Goal: Information Seeking & Learning: Learn about a topic

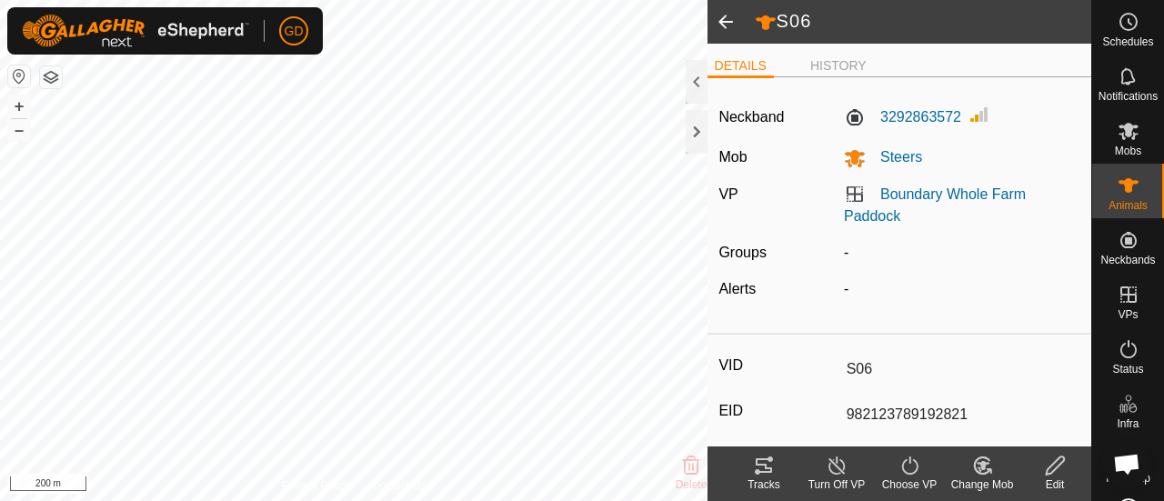
scroll to position [6040, 0]
type input "S03"
type input "982123777939670"
type input "-"
type input "Droughtmaster"
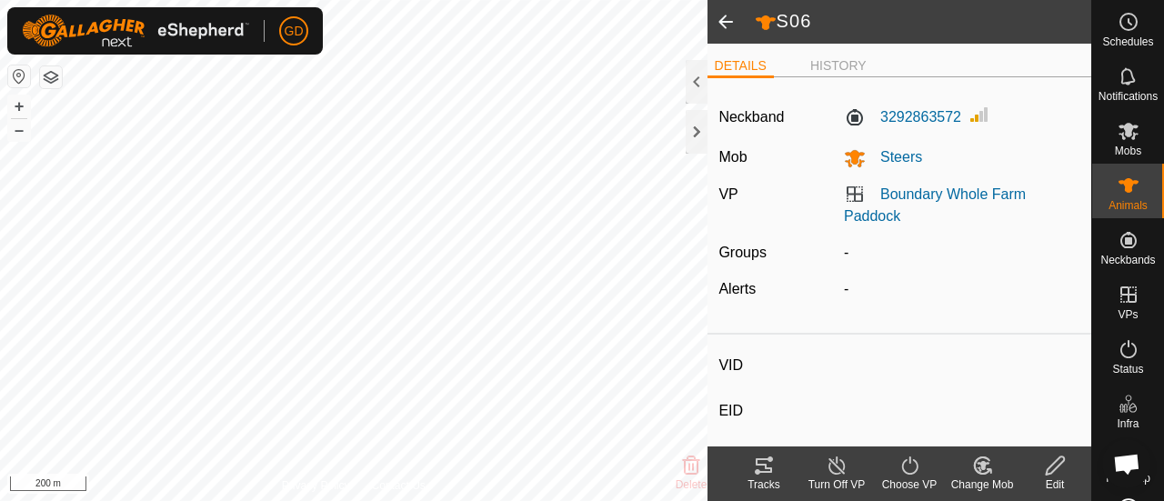
type input "-"
type input "307 kg"
type input "-"
click at [771, 467] on icon at bounding box center [764, 466] width 22 height 22
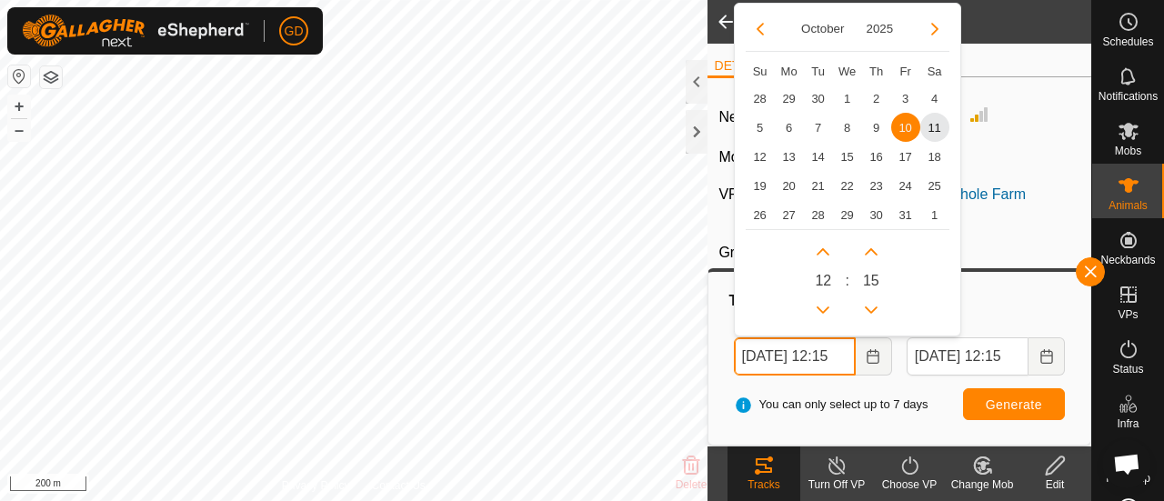
click at [760, 353] on input "10 Oct, 2025 12:15" at bounding box center [795, 356] width 122 height 38
click at [840, 351] on input "11 Oct, 2025 12:15" at bounding box center [795, 356] width 122 height 38
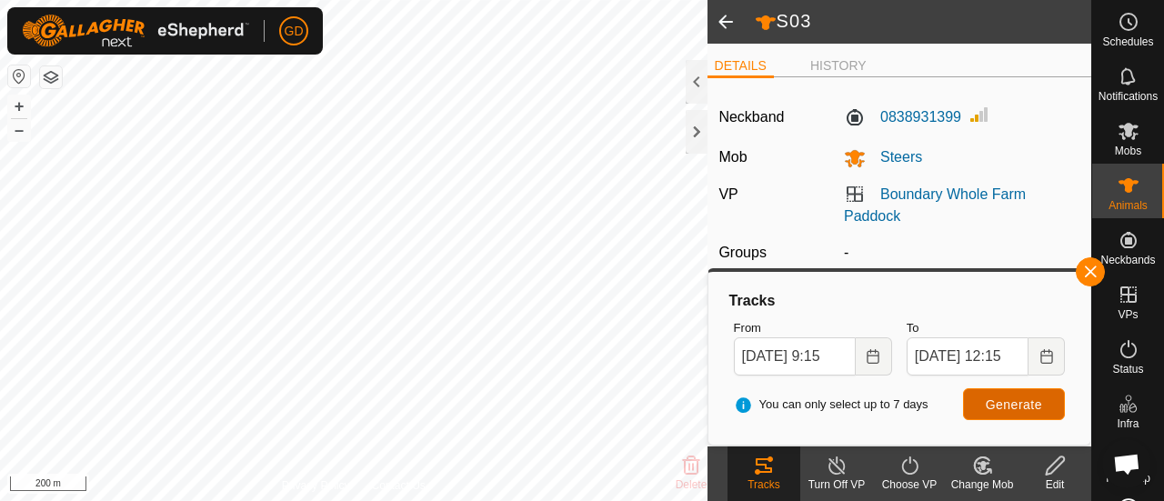
type input "11 Oct, 2025 09:15"
click at [1006, 399] on span "Generate" at bounding box center [1014, 404] width 56 height 15
click at [20, 107] on button "+" at bounding box center [19, 107] width 22 height 22
type input "S01"
type input "982123777939627"
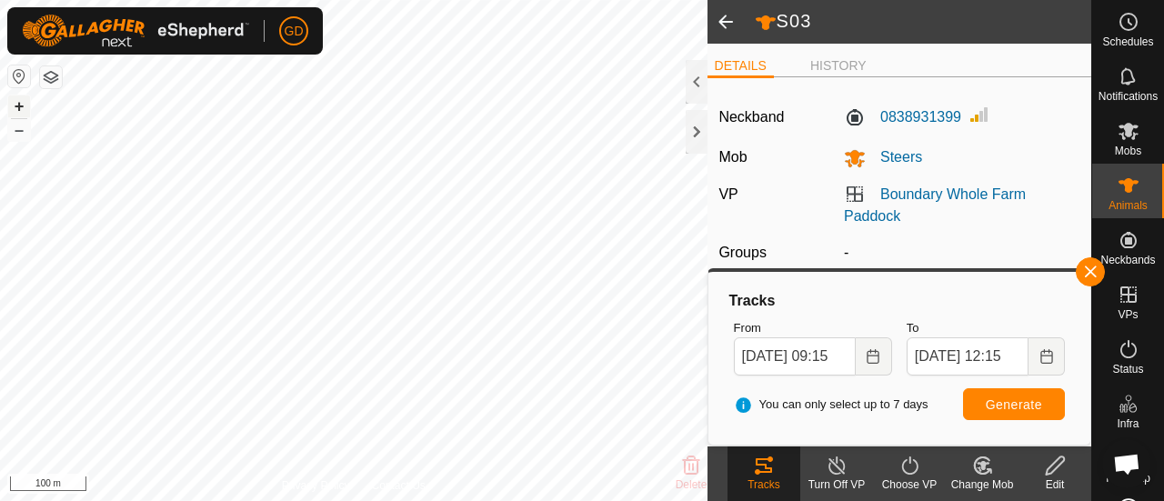
type input "-"
type input "Droughtmaster"
type input "-"
type input "305 kg"
type input "-"
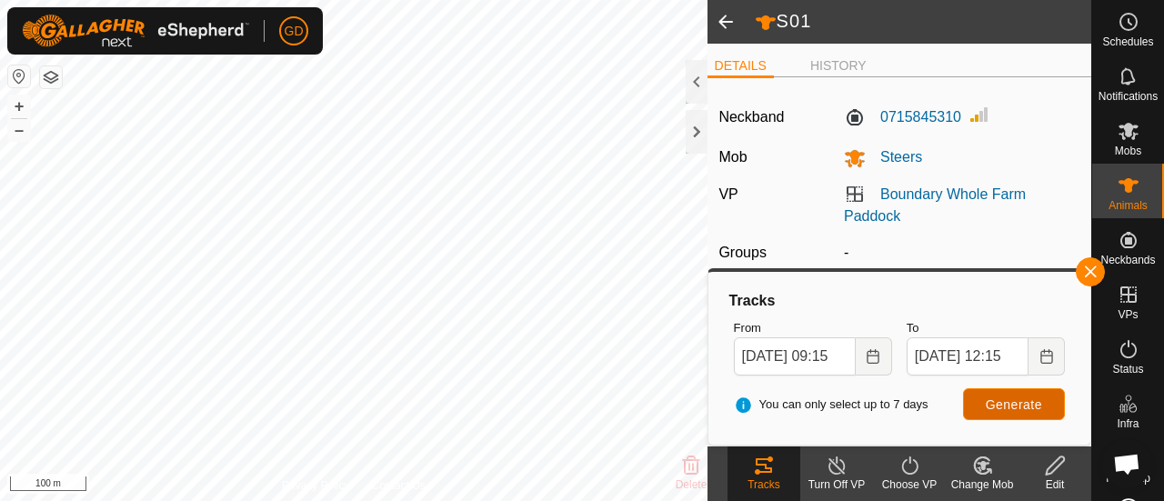
click at [1008, 401] on span "Generate" at bounding box center [1014, 404] width 56 height 15
type input "S02"
type input "982123777939651"
type input "-"
type input "Droughtmaster"
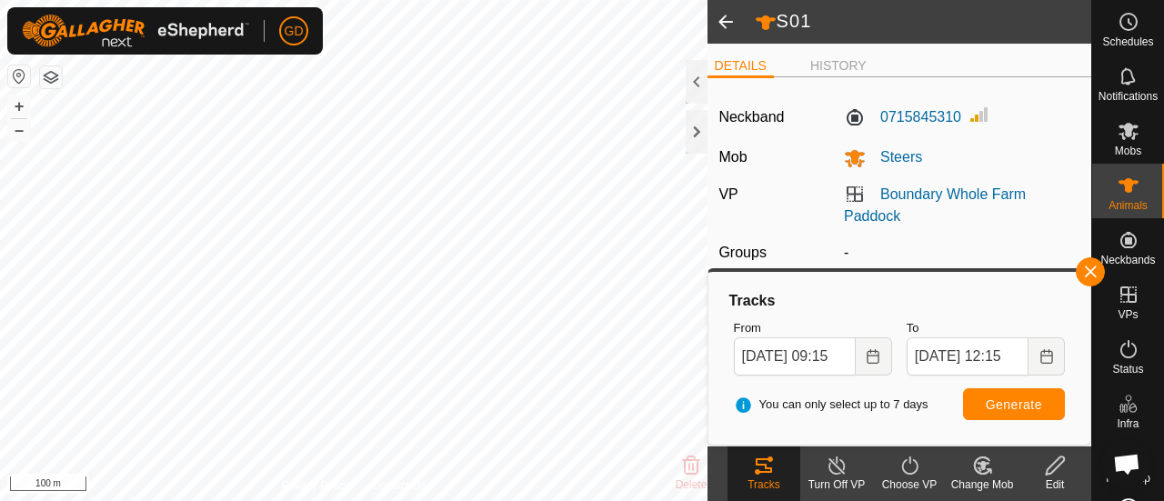
type input "-"
type input "269 kg"
type input "-"
click at [1008, 396] on button "Generate" at bounding box center [1014, 404] width 102 height 32
type input "S07"
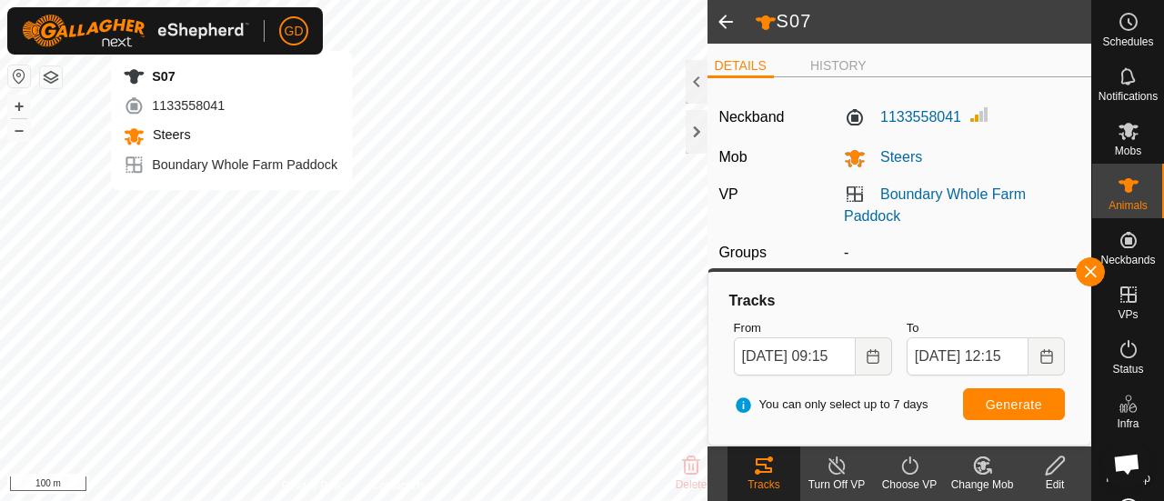
type input "982123789192817"
type input "-"
type input "Droughtmaster"
type input "-"
type input "258 kg"
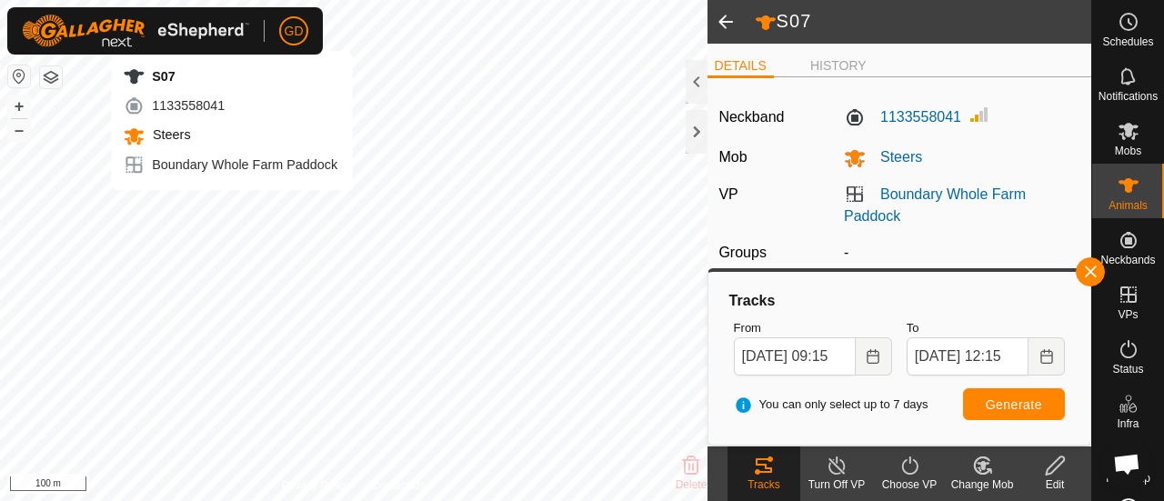
type input "-"
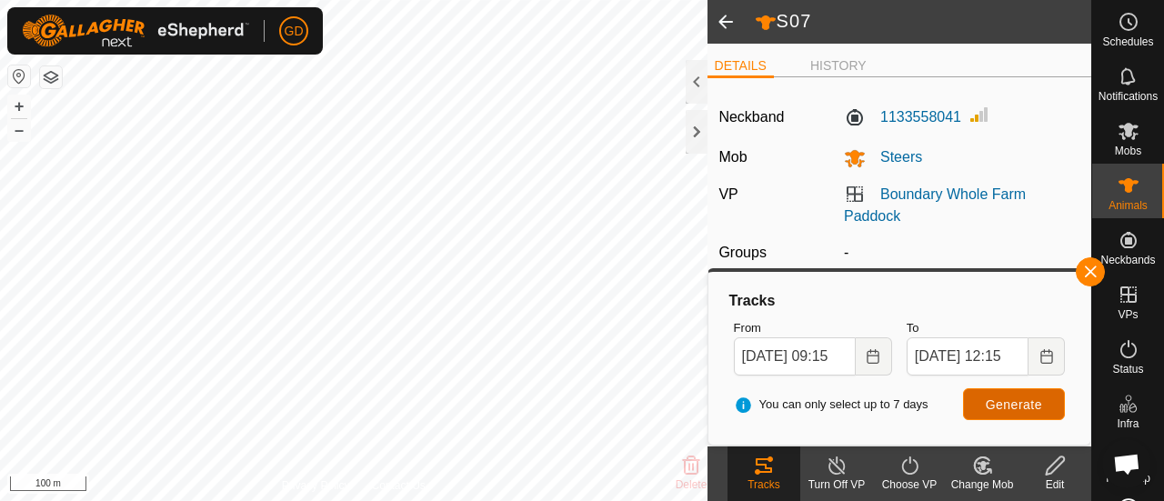
click at [1007, 398] on span "Generate" at bounding box center [1014, 404] width 56 height 15
type input "321"
type input "982123826118713"
type input "-"
type input "Droughtmaster"
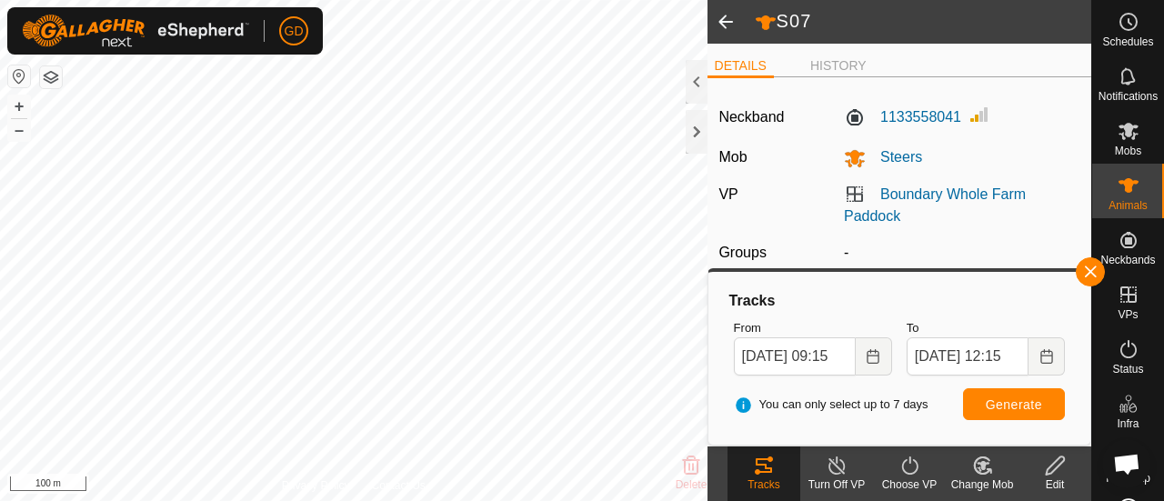
type input "-"
type input "330 kg"
type input "-"
click at [1018, 397] on span "Generate" at bounding box center [1014, 404] width 56 height 15
type input "S05"
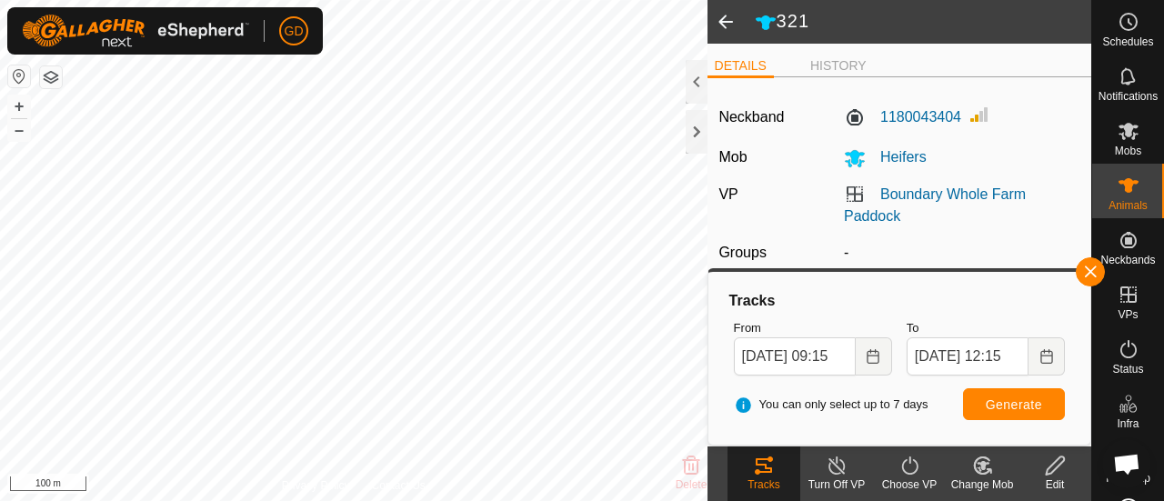
type input "982123789192813"
type input "-"
type input "Droughtmaster"
type input "-"
type input "273 kg"
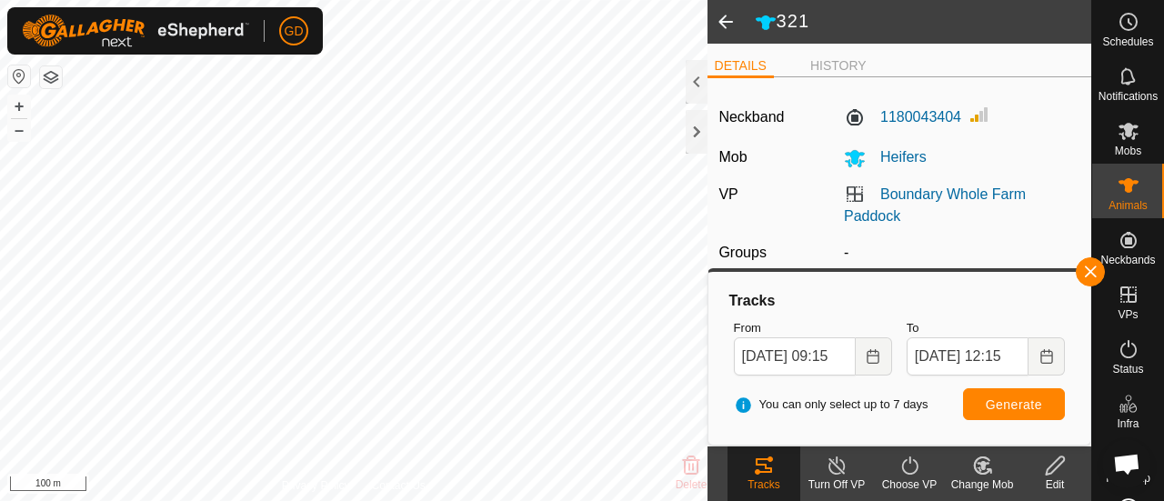
type input "-"
type input "on 6 Oct 2025"
click at [1014, 403] on span "Generate" at bounding box center [1014, 404] width 56 height 15
type input "S06"
type input "982123789192821"
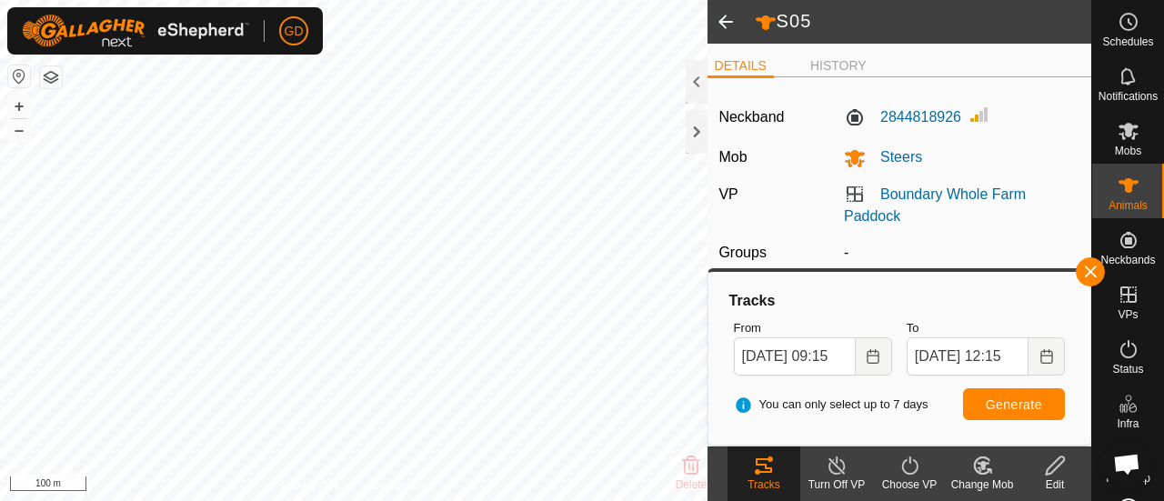
type input "-"
type input "Droughtmaster"
type input "-"
type input "245 kg"
type input "-"
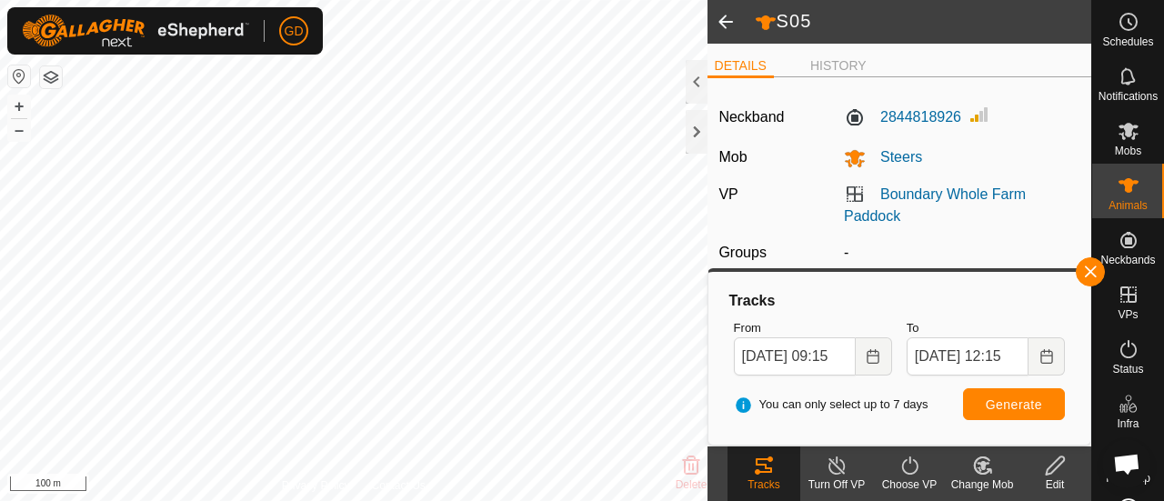
type input "on [DATE]"
click at [991, 399] on span "Generate" at bounding box center [1014, 404] width 56 height 15
type input "322"
type input "982123826118121"
type input "-"
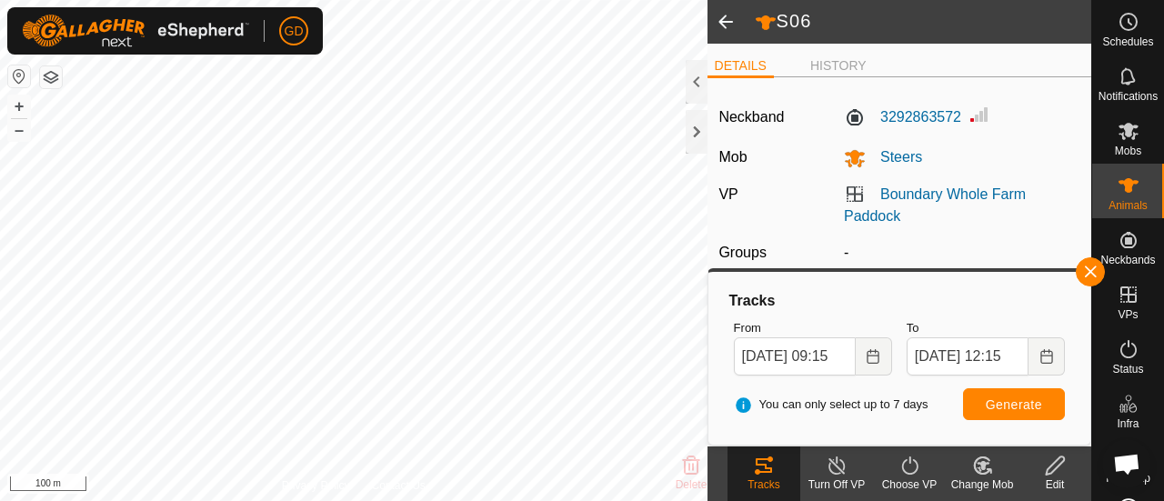
type input "Droughtmaster"
type input "-"
type input "415 kg"
type input "-"
click at [1010, 399] on span "Generate" at bounding box center [1014, 404] width 56 height 15
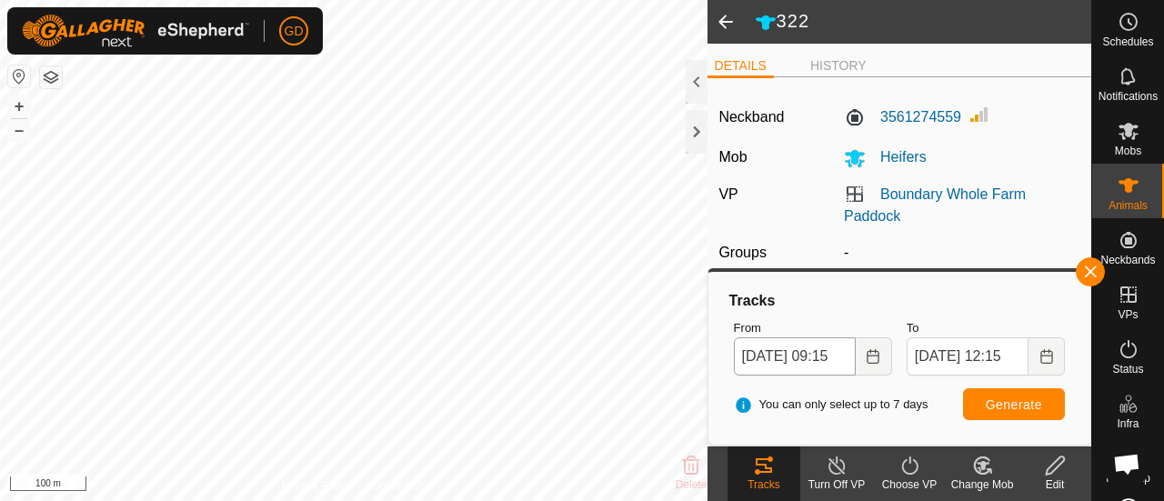
type input "319"
type input "982123826118218"
type input "-"
type input "Droughtmaster"
type input "-"
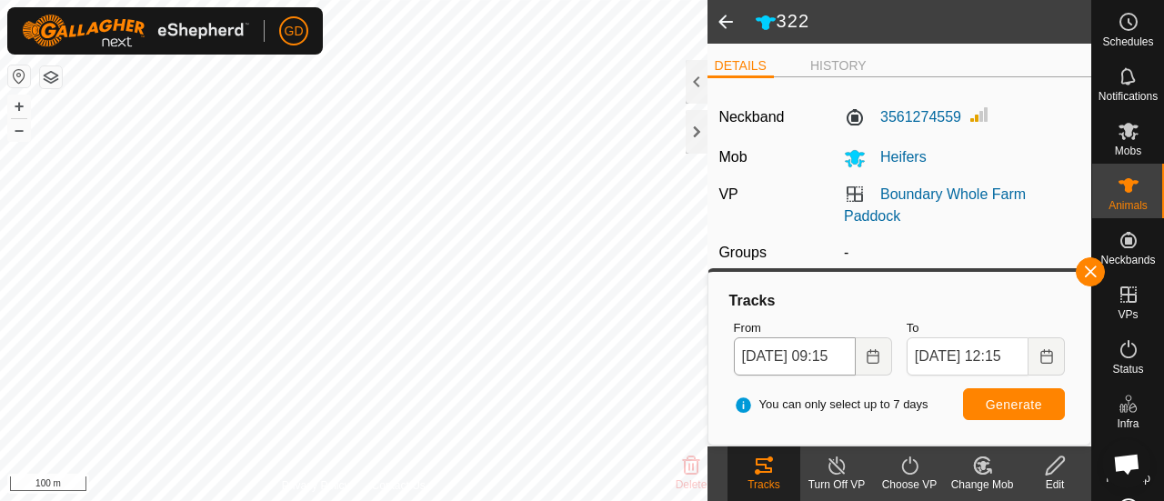
type input "397 kg"
type input "-"
type input "on 6 Oct 2025"
click at [1001, 400] on span "Generate" at bounding box center [1014, 404] width 56 height 15
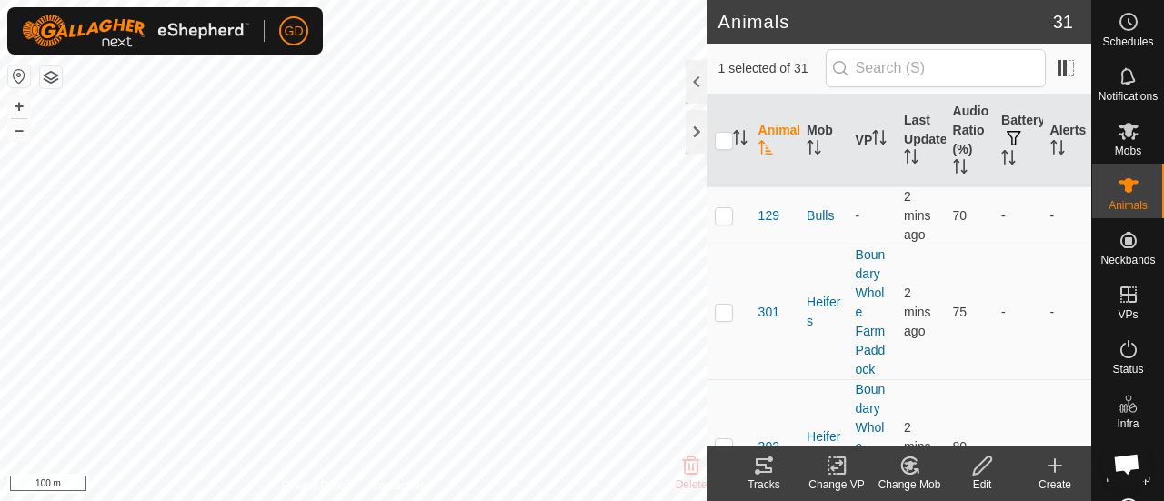
click at [751, 457] on tracks-svg-icon at bounding box center [764, 466] width 73 height 22
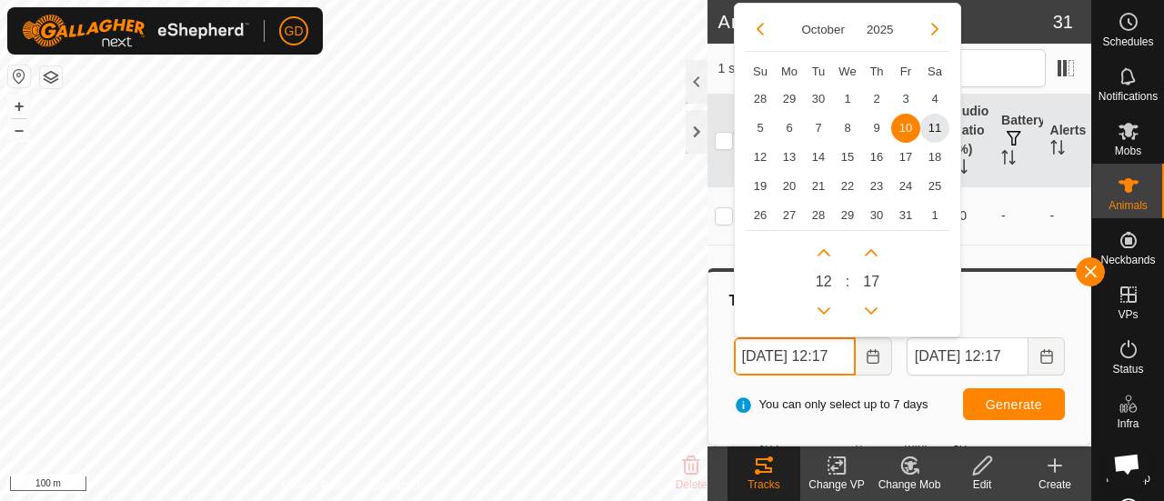
click at [753, 356] on input "10 Oct, 2025 12:17" at bounding box center [795, 356] width 122 height 38
click at [840, 354] on input "11 Oct, 2025 12:17" at bounding box center [795, 356] width 122 height 38
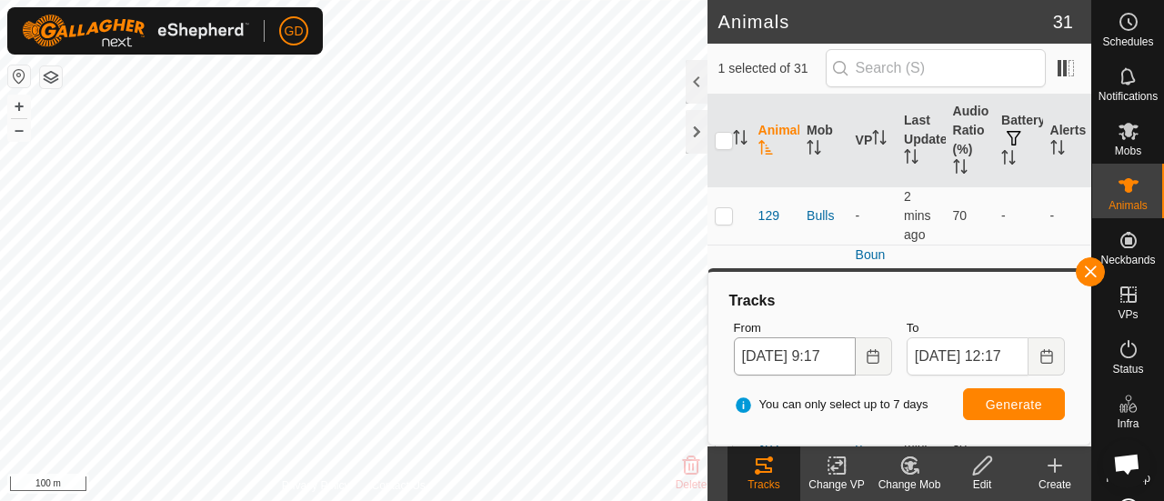
type input "11 Oct, 2025 09:17"
click at [996, 405] on span "Generate" at bounding box center [1014, 404] width 56 height 15
checkbox input "false"
checkbox input "true"
click at [1004, 397] on span "Generate" at bounding box center [1014, 404] width 56 height 15
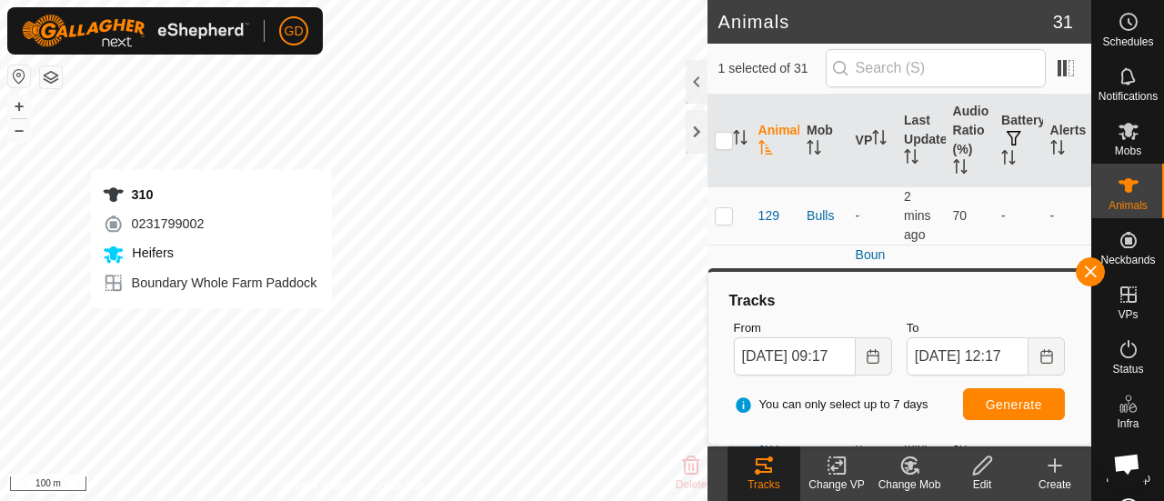
checkbox input "true"
checkbox input "false"
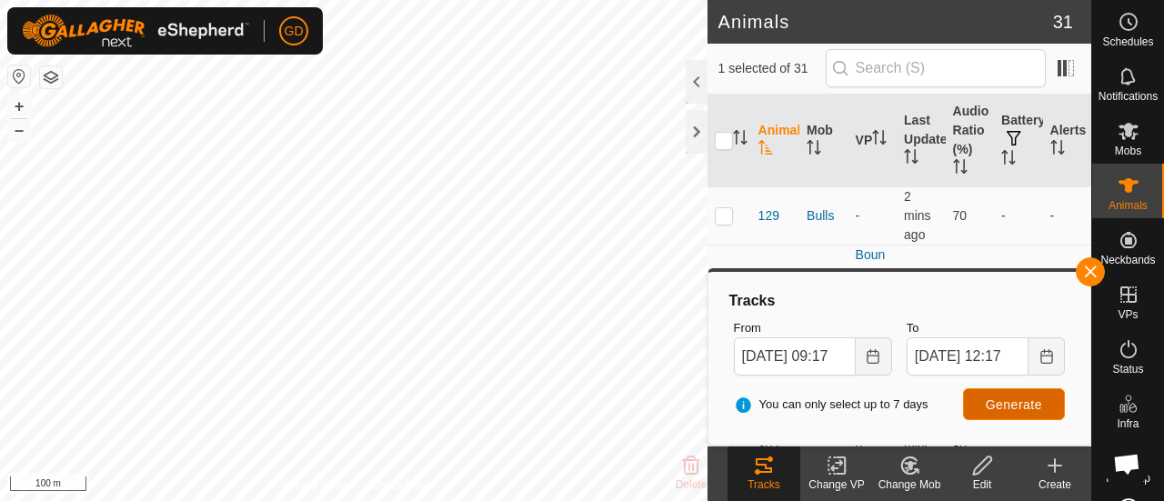
click at [992, 393] on button "Generate" at bounding box center [1014, 404] width 102 height 32
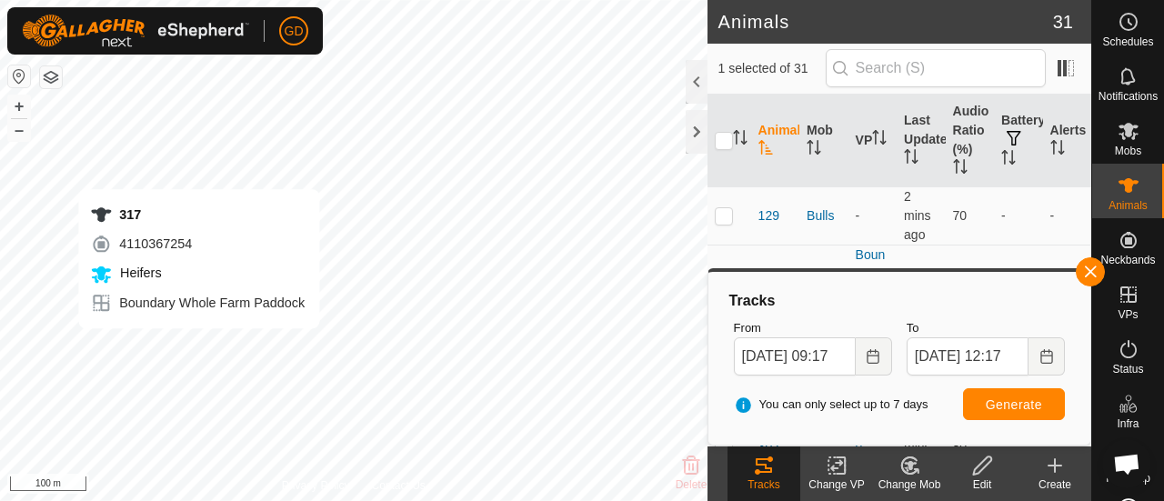
checkbox input "false"
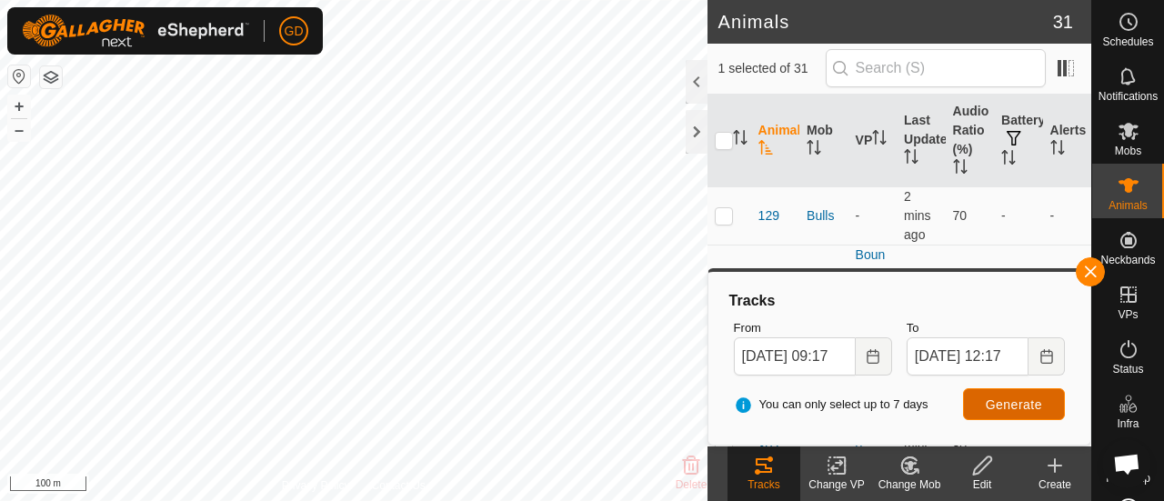
click at [999, 397] on span "Generate" at bounding box center [1014, 404] width 56 height 15
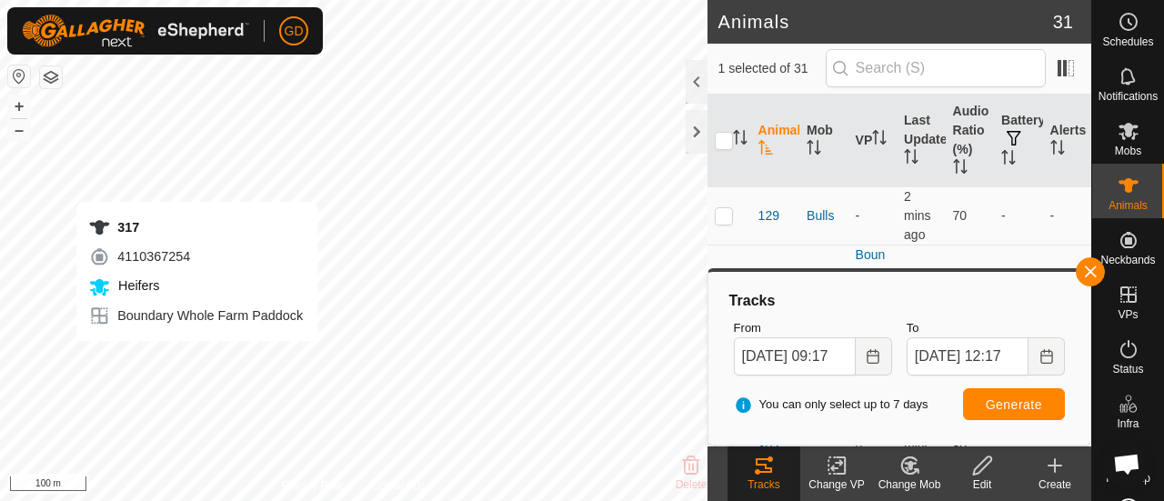
checkbox input "false"
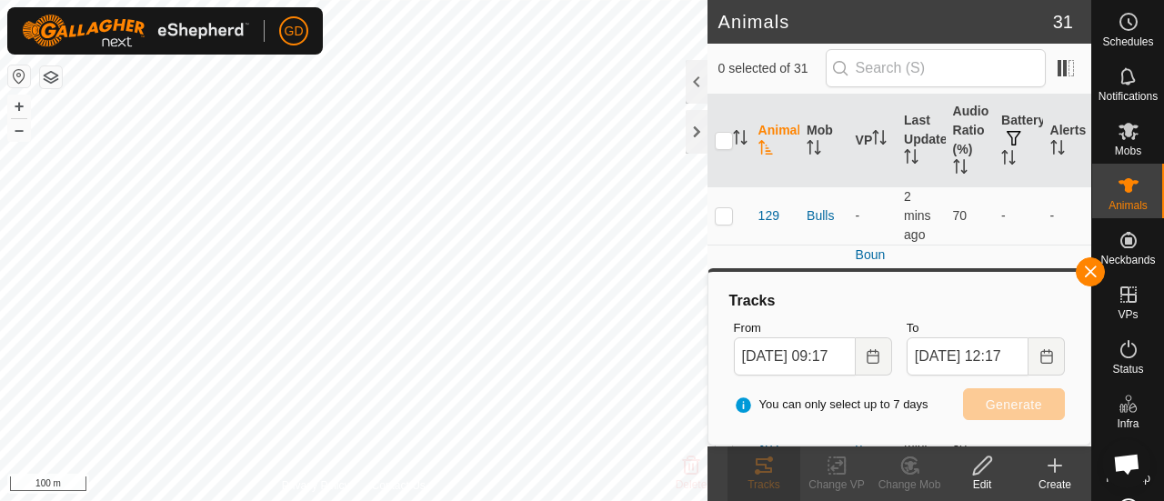
checkbox input "true"
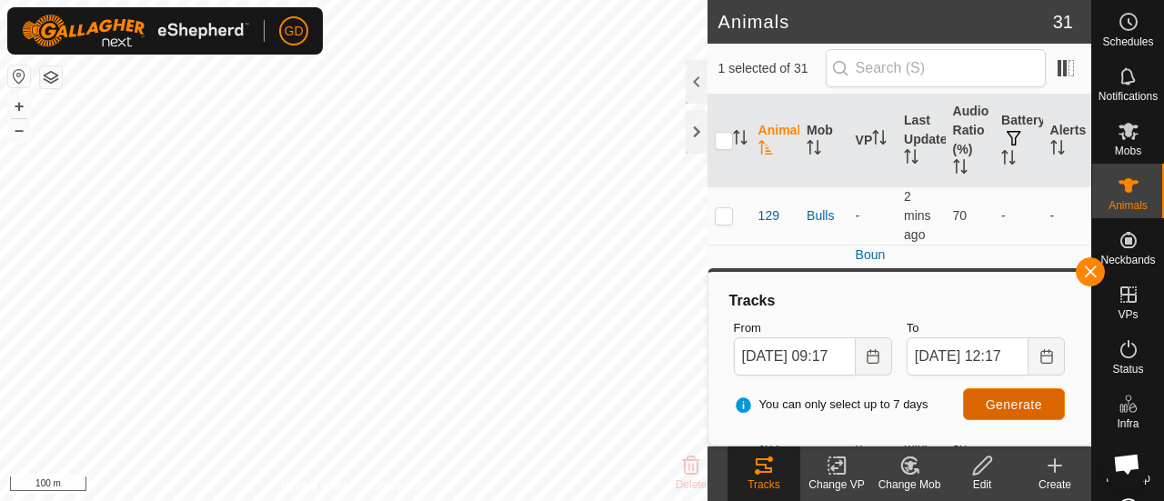
click at [997, 401] on span "Generate" at bounding box center [1014, 404] width 56 height 15
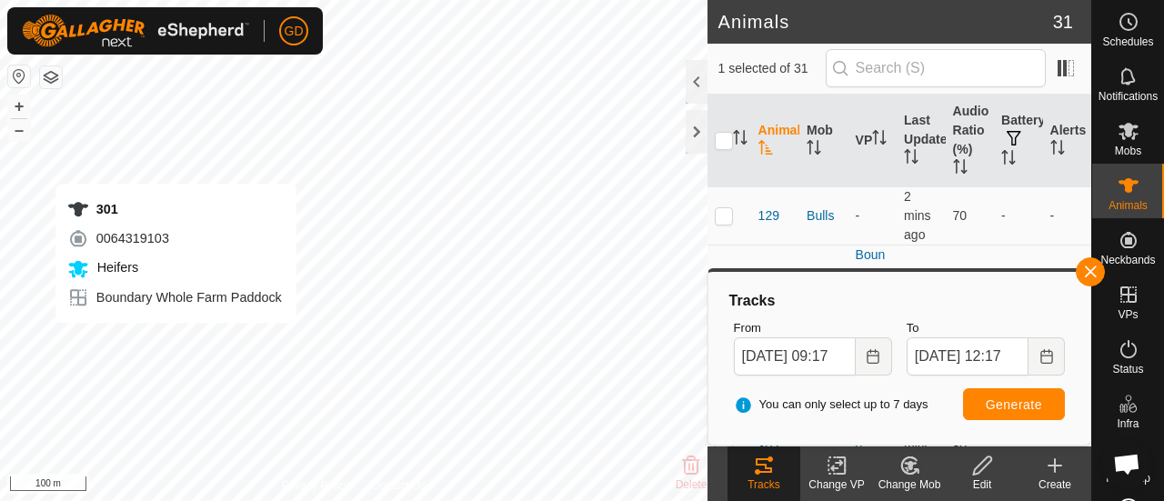
checkbox input "true"
checkbox input "false"
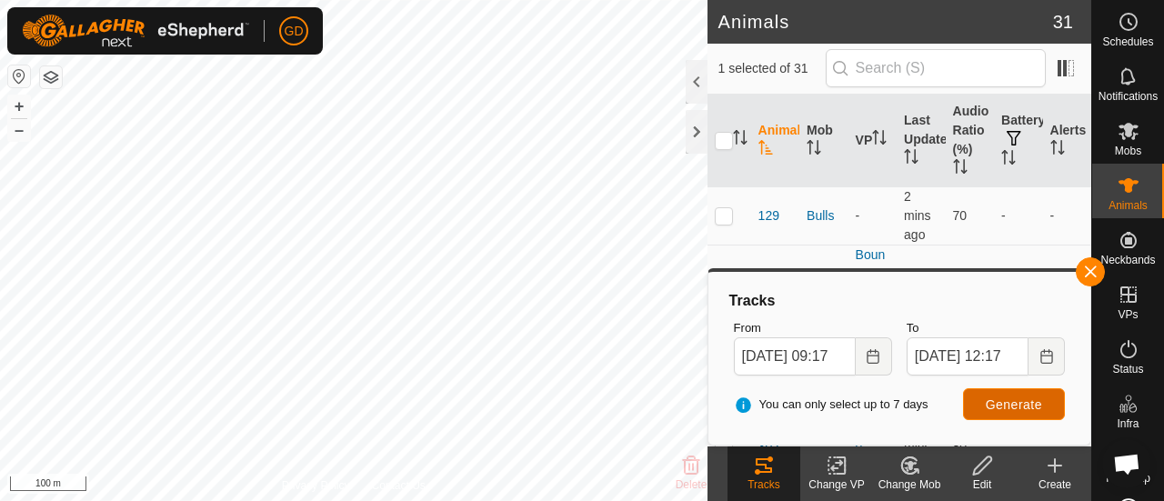
click at [1013, 399] on span "Generate" at bounding box center [1014, 404] width 56 height 15
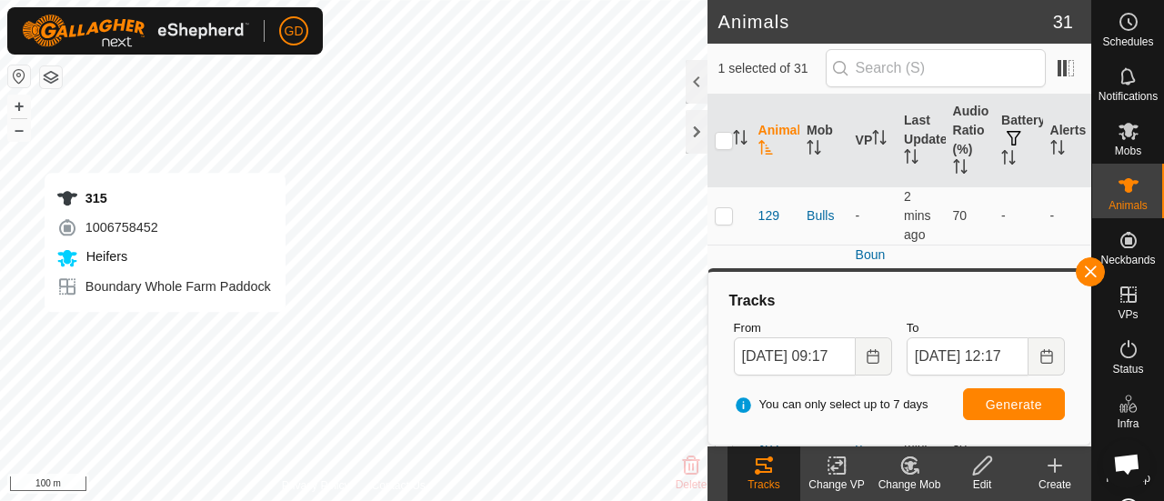
checkbox input "false"
checkbox input "true"
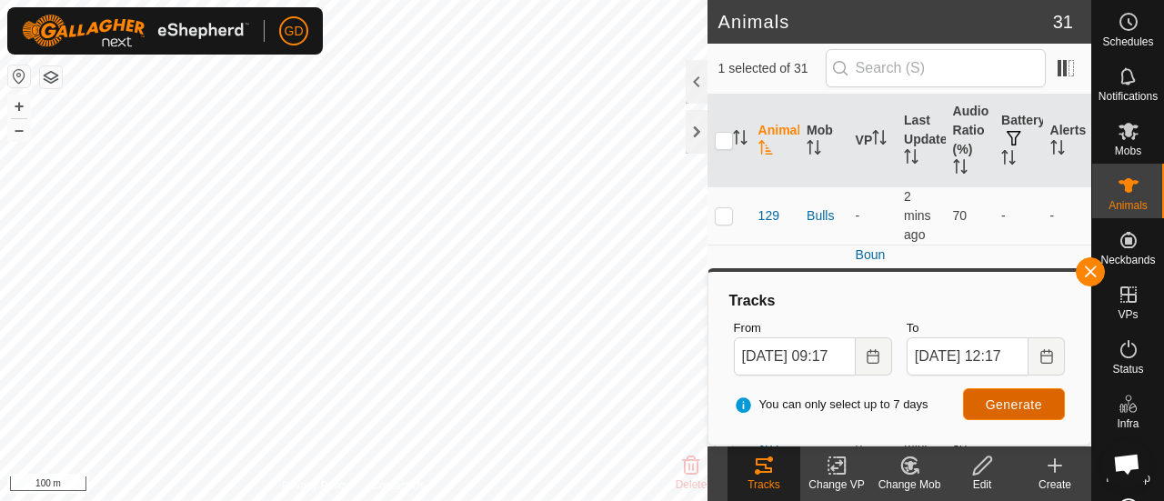
click at [994, 397] on span "Generate" at bounding box center [1014, 404] width 56 height 15
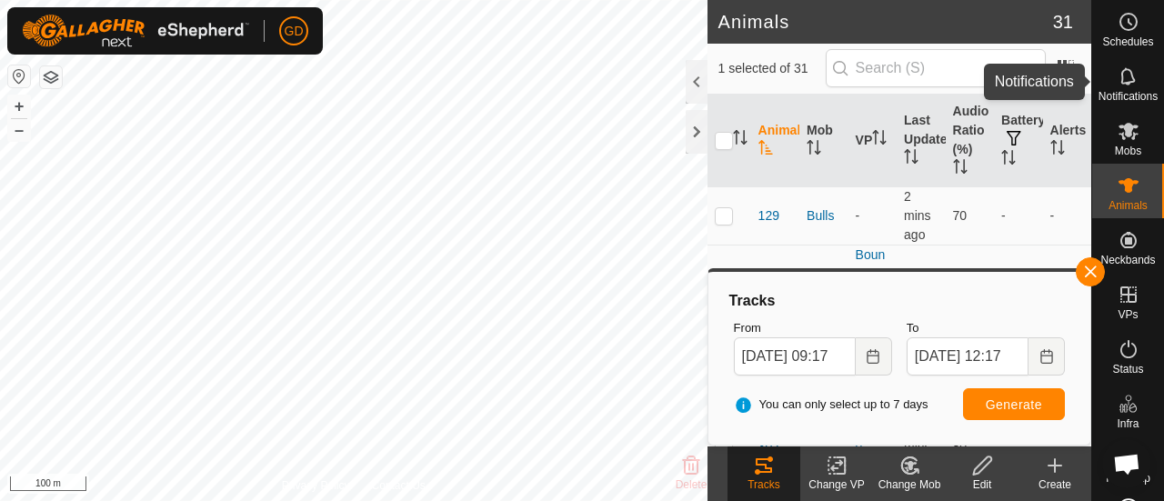
click at [1119, 78] on icon at bounding box center [1129, 76] width 22 height 22
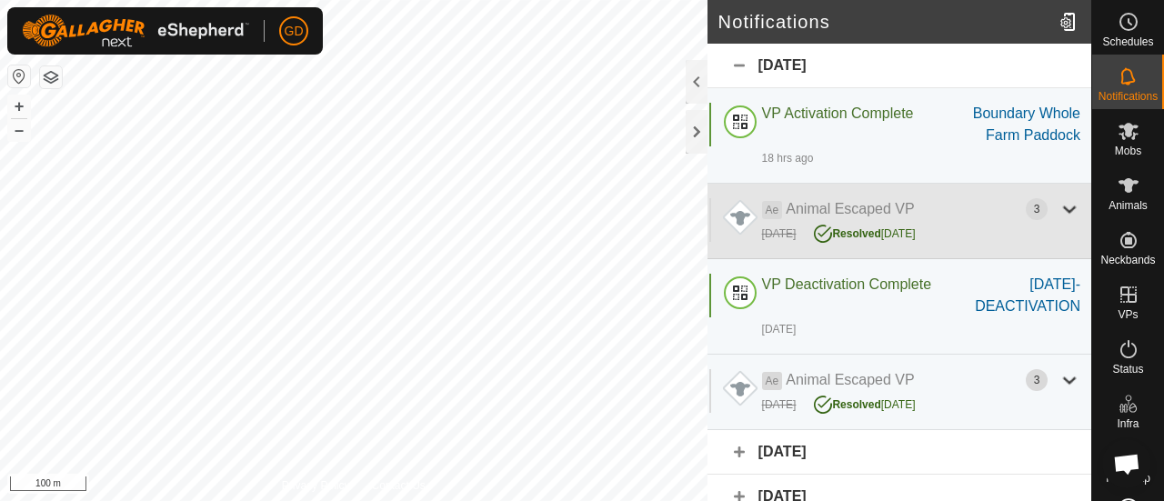
click at [1059, 206] on div at bounding box center [1070, 209] width 22 height 22
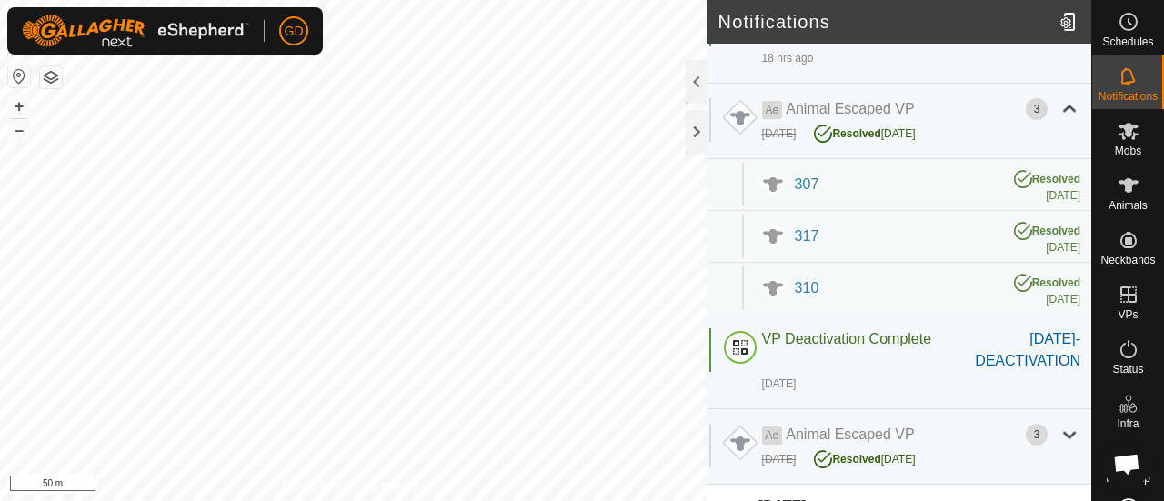
scroll to position [101, 0]
click at [808, 286] on span "310" at bounding box center [807, 286] width 25 height 15
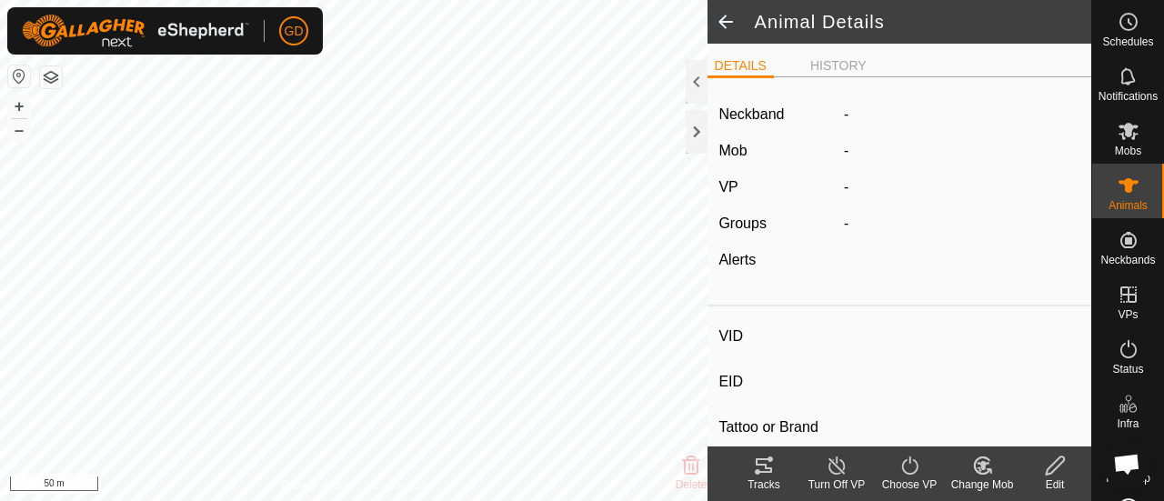
type input "310"
type input "982123826118438"
type input "-"
type input "Droughtmaster"
type input "-"
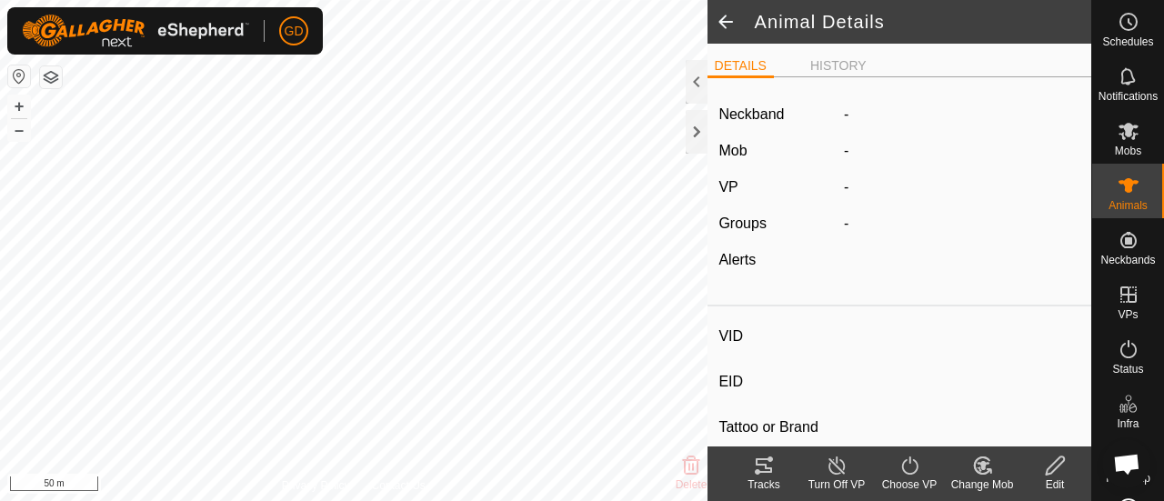
type input "-"
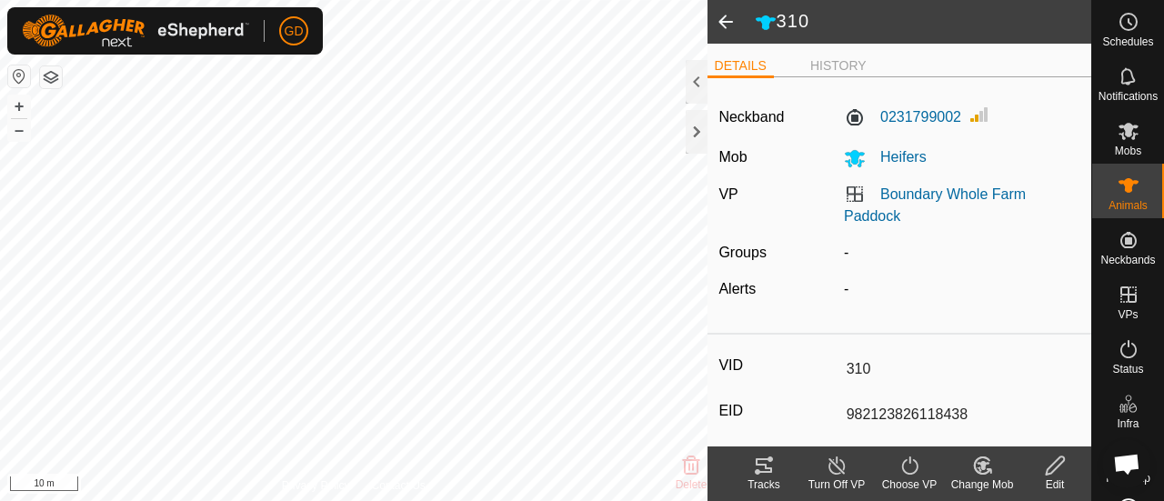
click at [749, 474] on tracks-svg-icon at bounding box center [764, 466] width 73 height 22
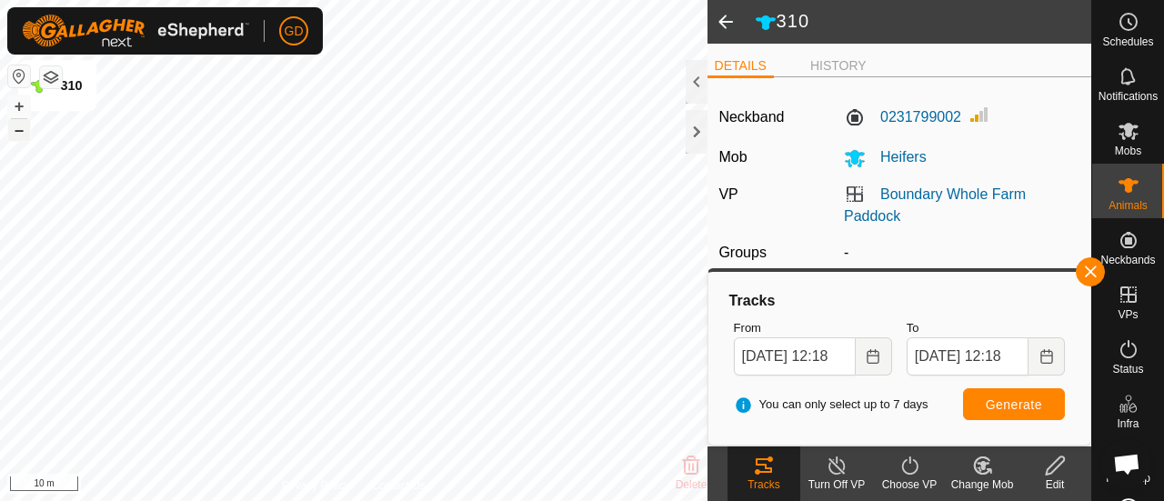
click at [18, 129] on button "–" at bounding box center [19, 130] width 22 height 22
click at [1123, 79] on icon at bounding box center [1129, 76] width 22 height 22
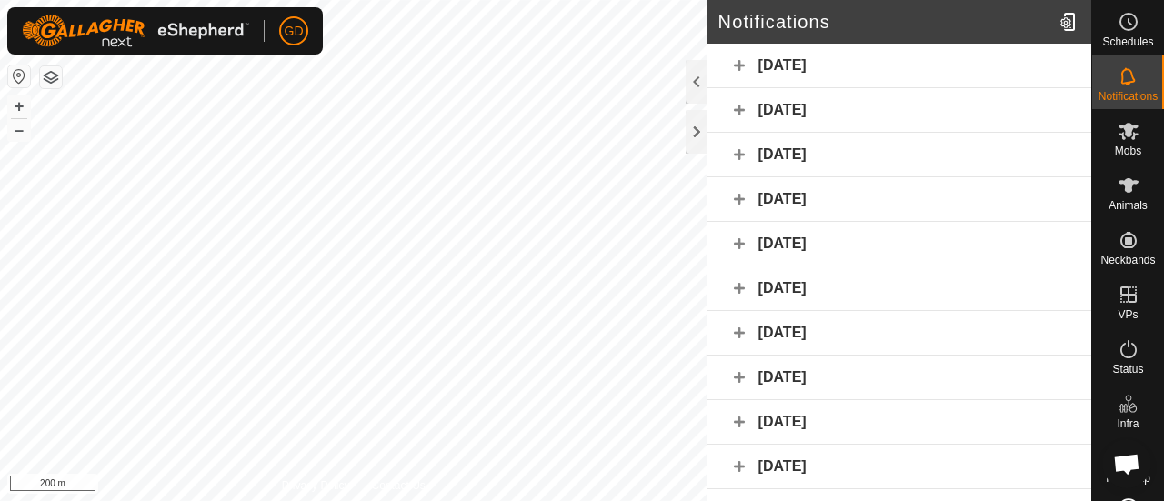
click at [741, 66] on div "Yesterday" at bounding box center [900, 66] width 384 height 45
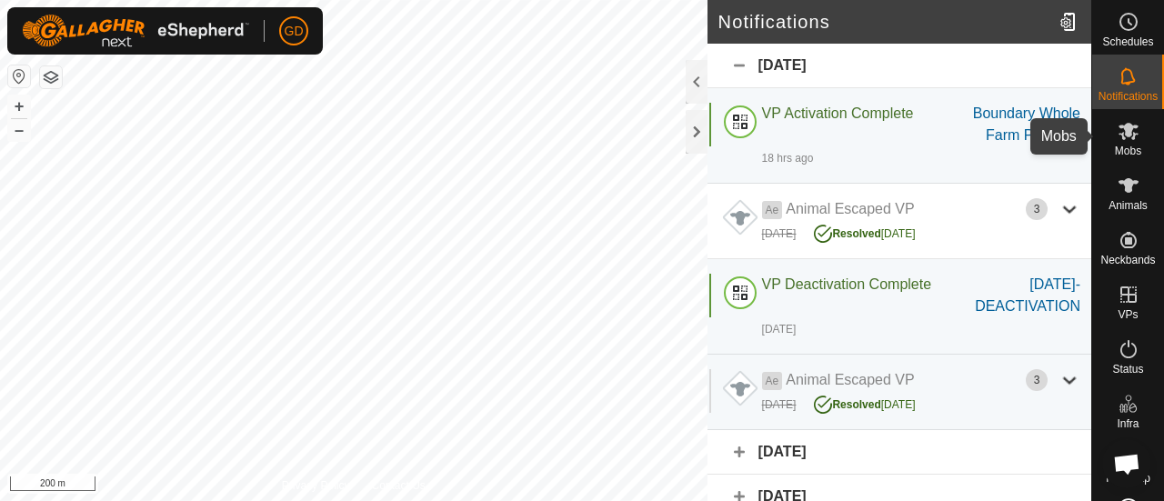
click at [1121, 128] on icon at bounding box center [1129, 131] width 20 height 17
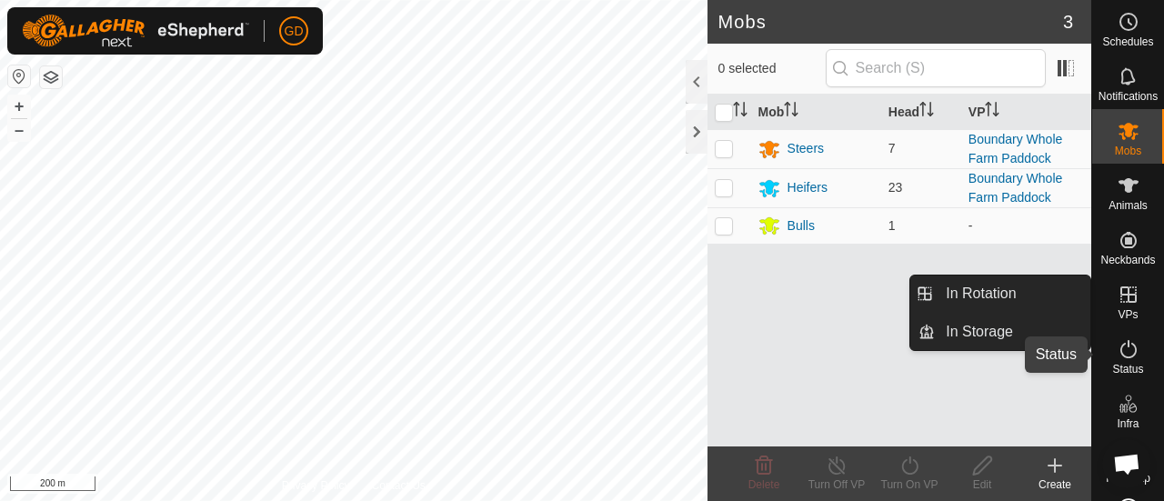
click at [1118, 348] on icon at bounding box center [1129, 349] width 22 height 22
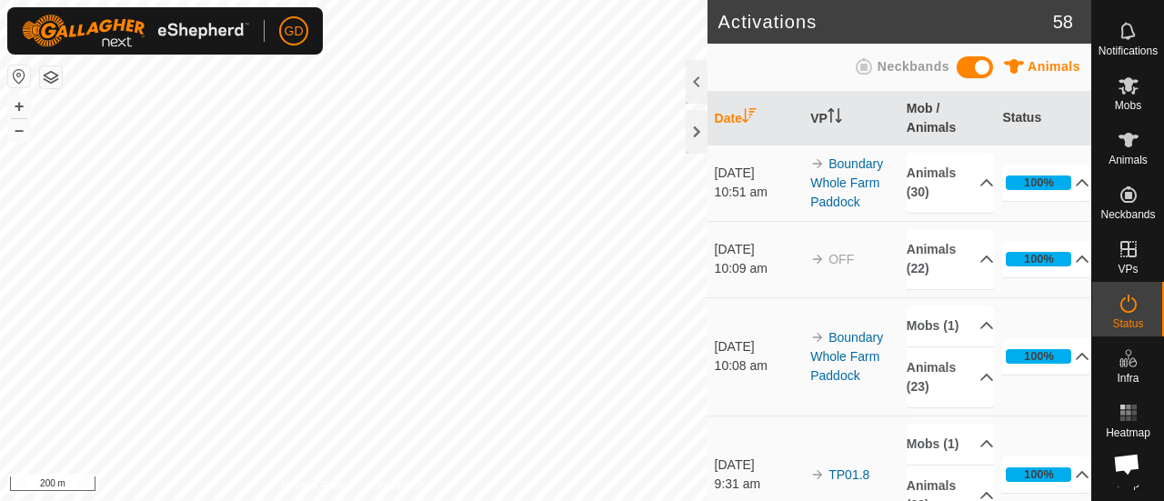
scroll to position [58, 0]
click at [1126, 405] on rect at bounding box center [1128, 407] width 5 height 5
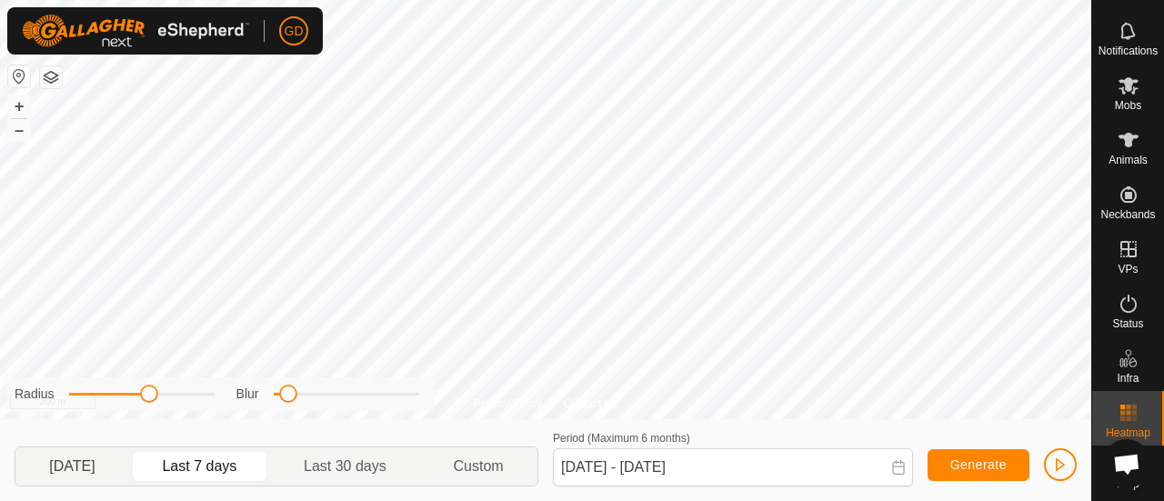
click at [85, 459] on p-togglebutton "Yesterday" at bounding box center [72, 467] width 114 height 38
type input "10 Oct, 2025 - 10 Oct, 2025"
click at [975, 468] on span "Generate" at bounding box center [979, 465] width 56 height 15
click at [75, 464] on p-togglebutton "Yesterday" at bounding box center [72, 467] width 114 height 38
click at [968, 461] on span "Generate" at bounding box center [979, 465] width 56 height 15
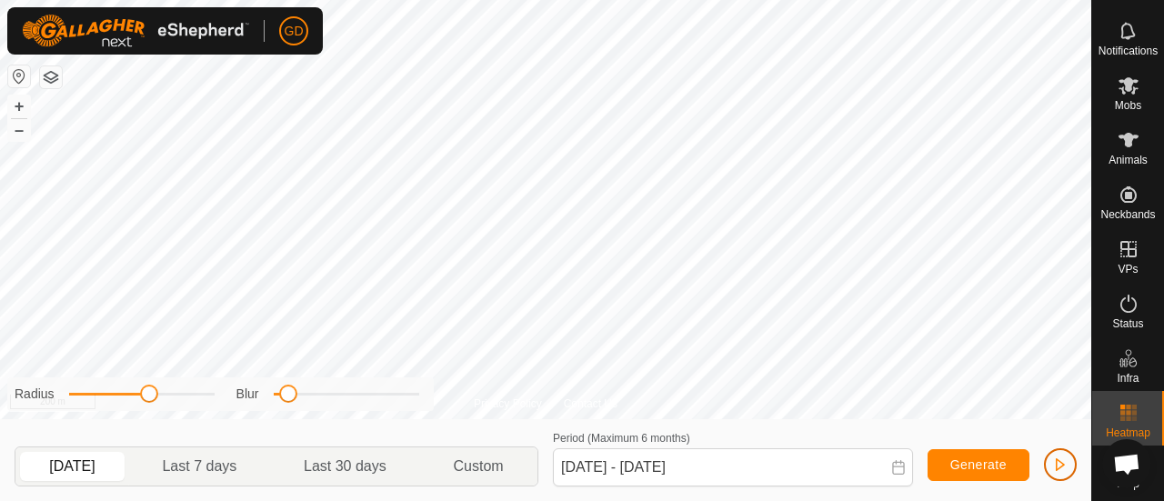
click at [1060, 463] on span "button" at bounding box center [1060, 465] width 15 height 15
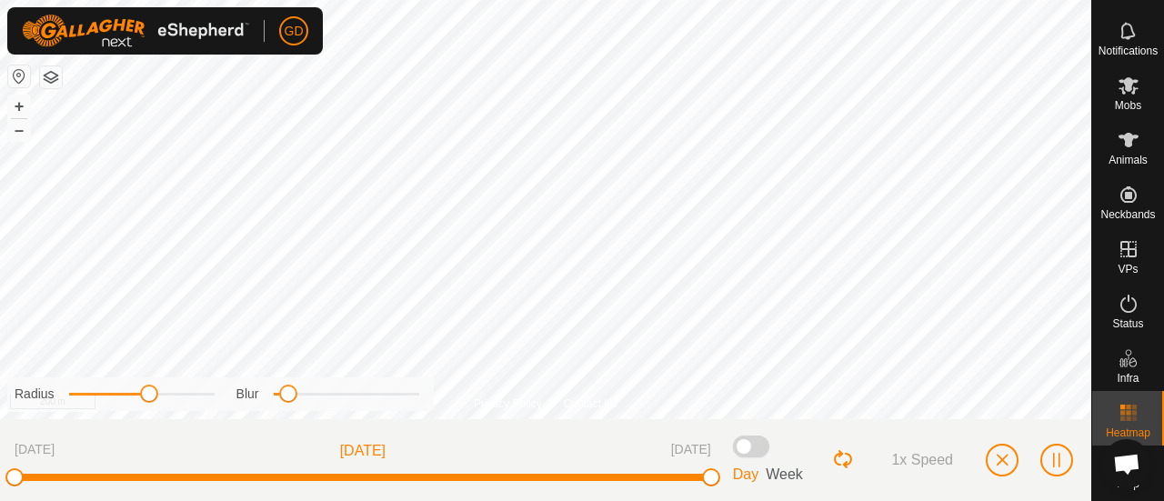
click at [785, 474] on span "Week" at bounding box center [784, 474] width 37 height 15
click at [1002, 461] on span "button" at bounding box center [1002, 460] width 15 height 15
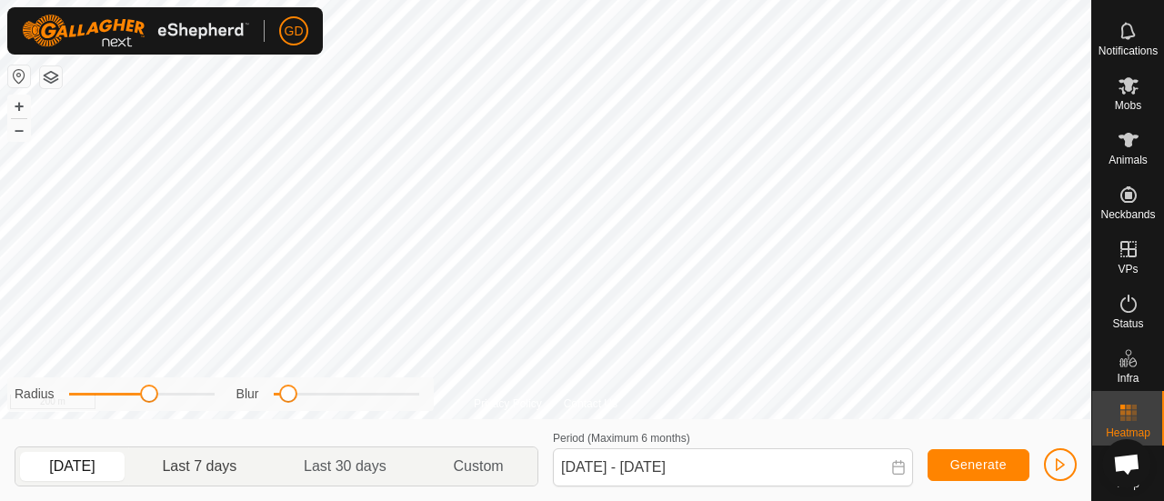
click at [208, 464] on p-togglebutton "Last 7 days" at bounding box center [200, 467] width 142 height 38
type input "04 Oct, 2025 - 10 Oct, 2025"
click at [973, 463] on span "Generate" at bounding box center [979, 465] width 56 height 15
click at [1055, 463] on span "button" at bounding box center [1060, 465] width 15 height 15
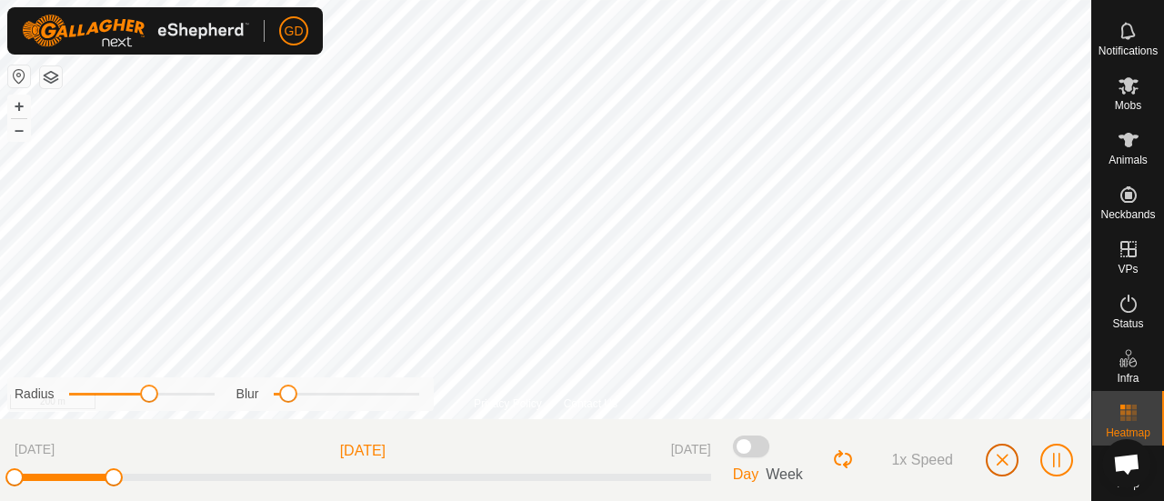
click at [1002, 458] on span "button" at bounding box center [1002, 460] width 15 height 15
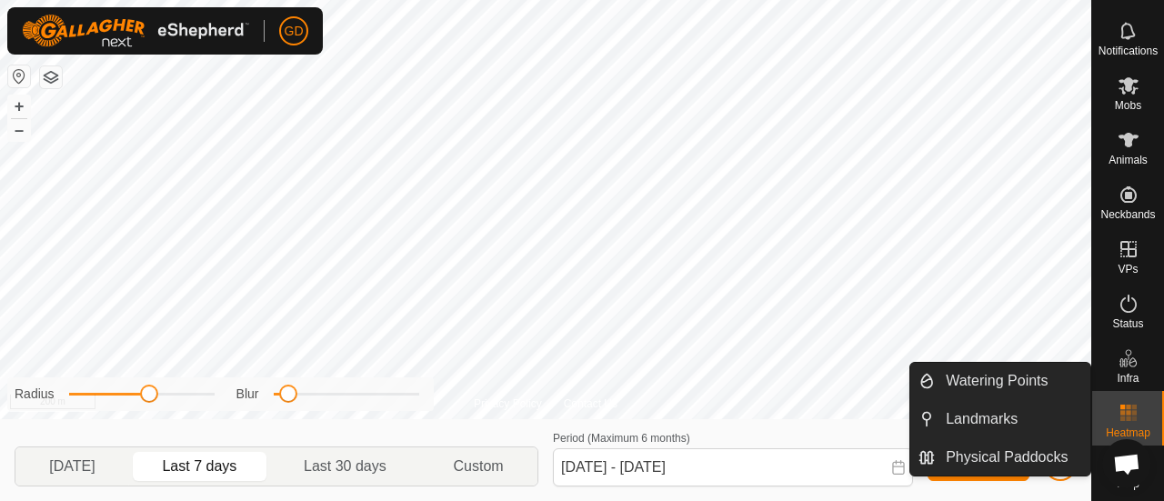
click at [1119, 453] on icon at bounding box center [1129, 463] width 20 height 20
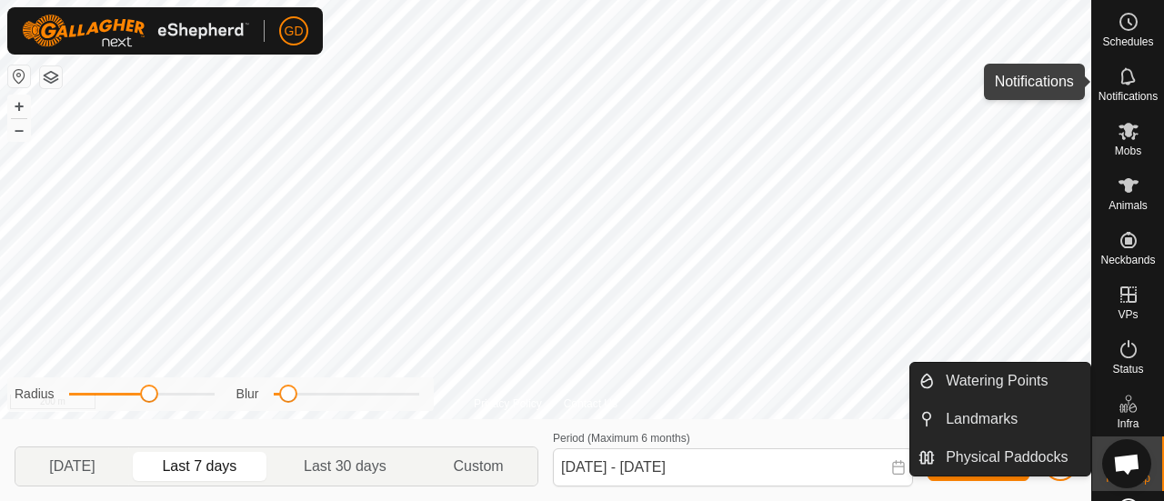
click at [1115, 88] on es-notification-svg-icon at bounding box center [1128, 76] width 33 height 29
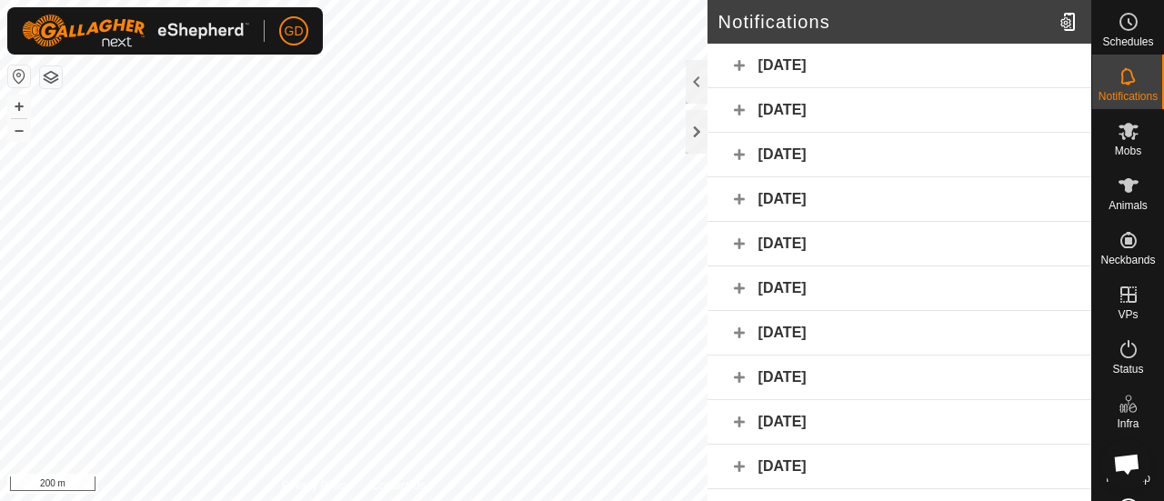
click at [740, 68] on div "Yesterday" at bounding box center [900, 66] width 384 height 45
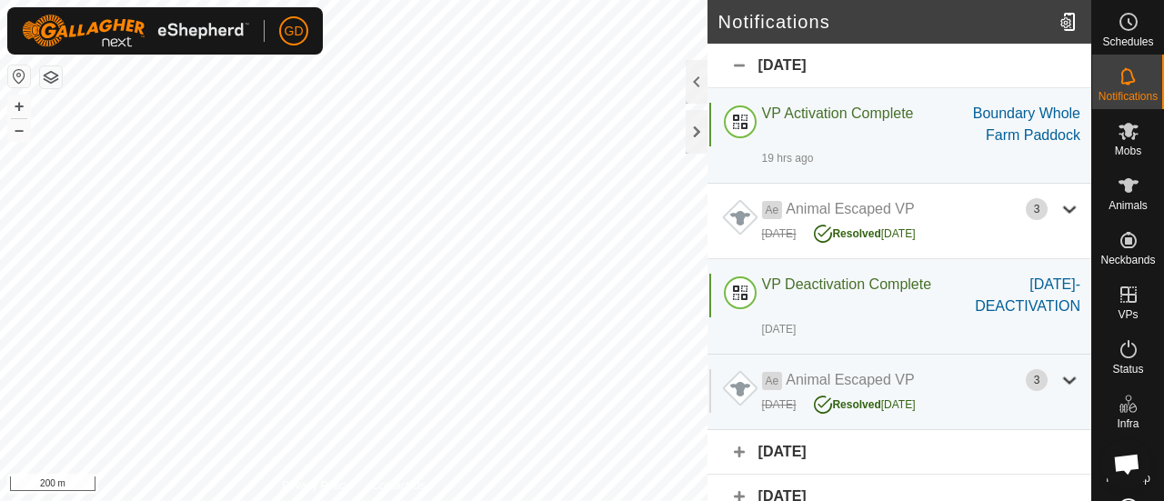
click at [740, 68] on div "Yesterday" at bounding box center [900, 66] width 384 height 45
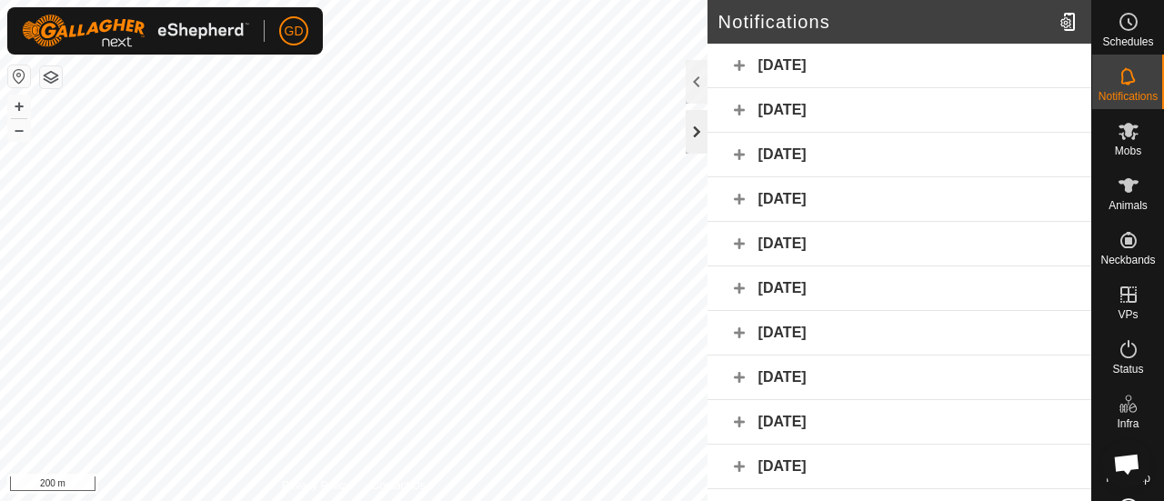
click at [695, 132] on div at bounding box center [697, 132] width 22 height 44
